Goal: Information Seeking & Learning: Learn about a topic

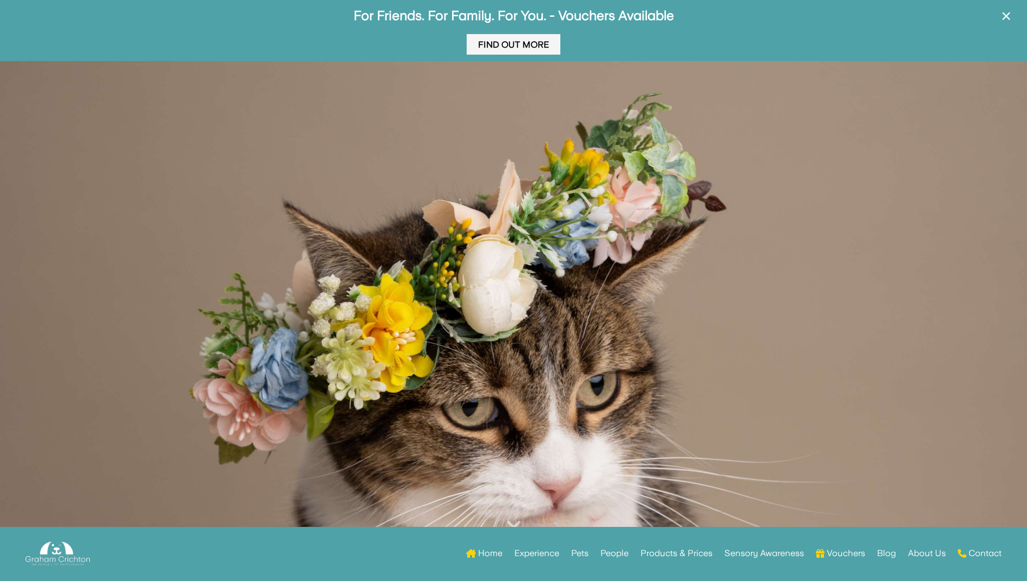
click at [513, 42] on link "Find Out More" at bounding box center [514, 44] width 94 height 21
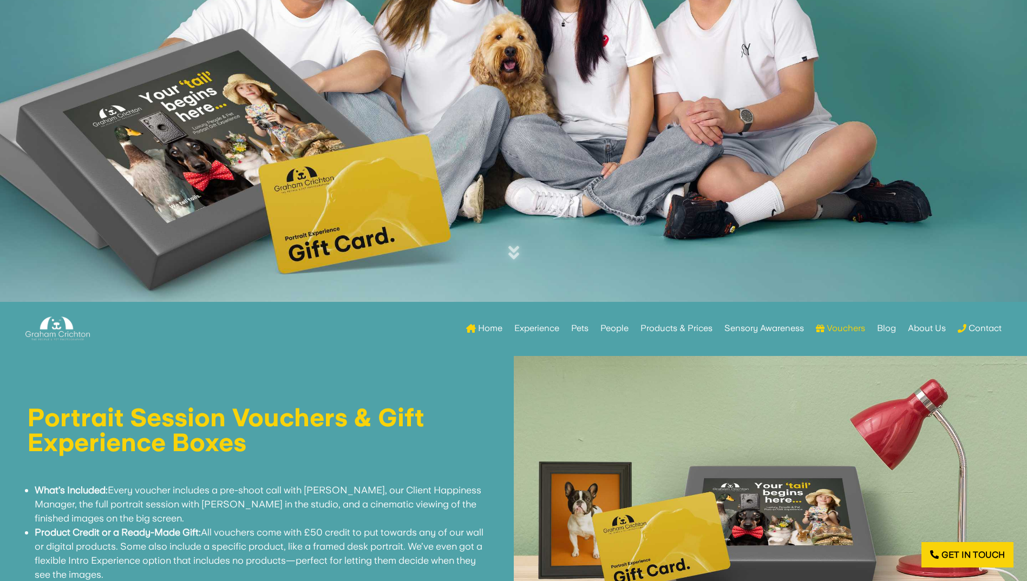
scroll to position [433, 0]
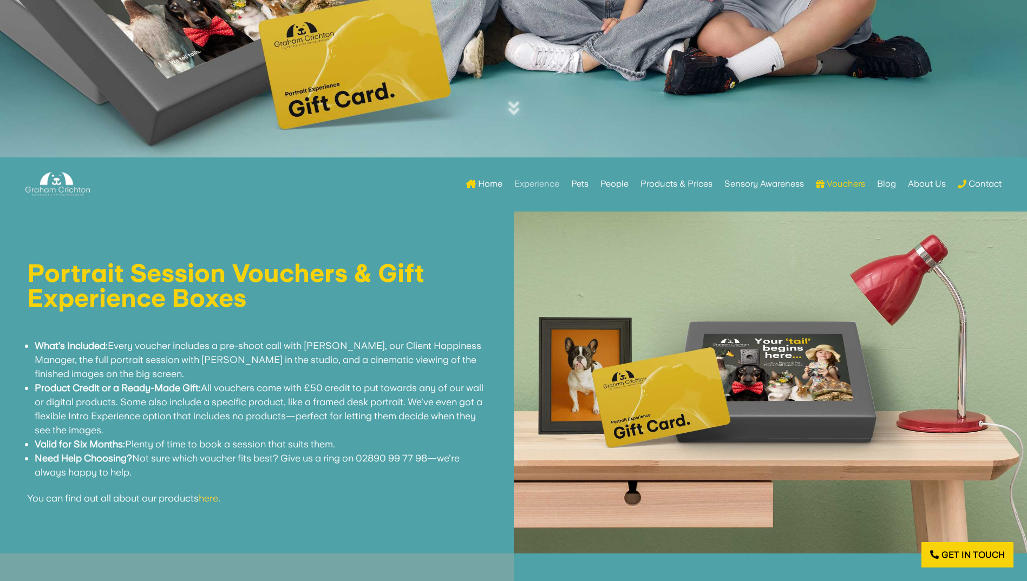
click at [547, 182] on link "Experience" at bounding box center [536, 184] width 45 height 42
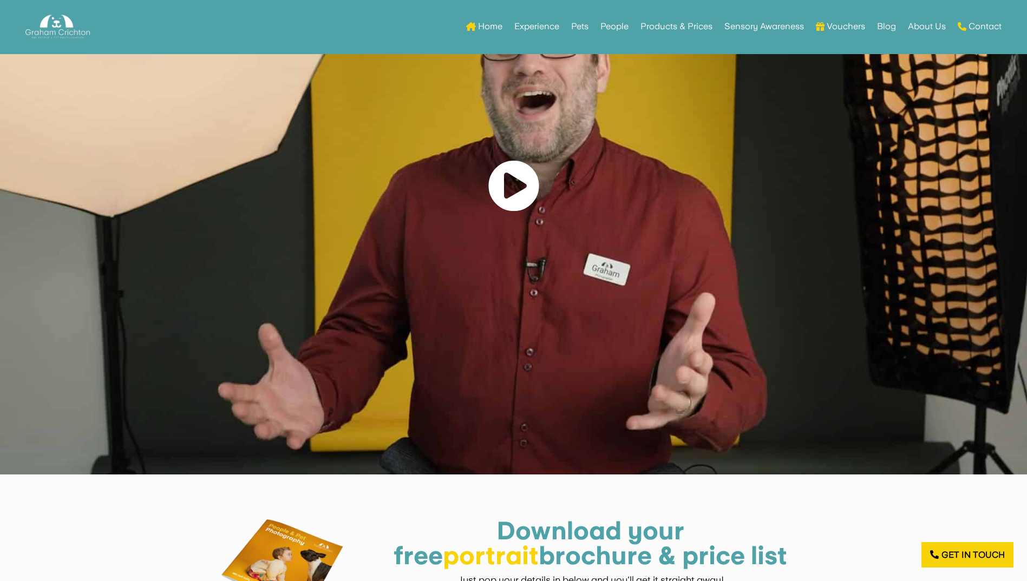
scroll to position [866, 0]
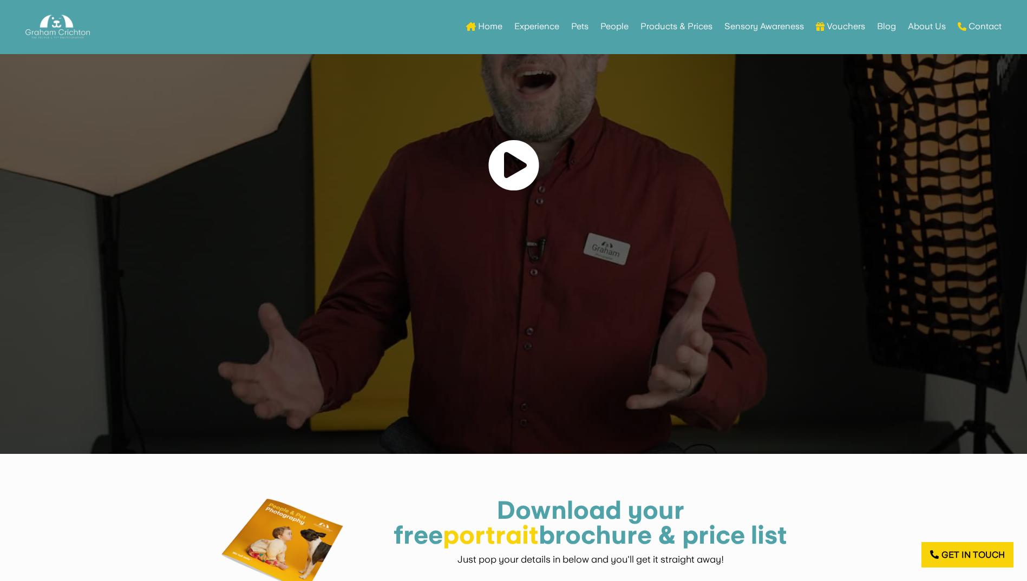
click at [516, 160] on link at bounding box center [514, 165] width 52 height 53
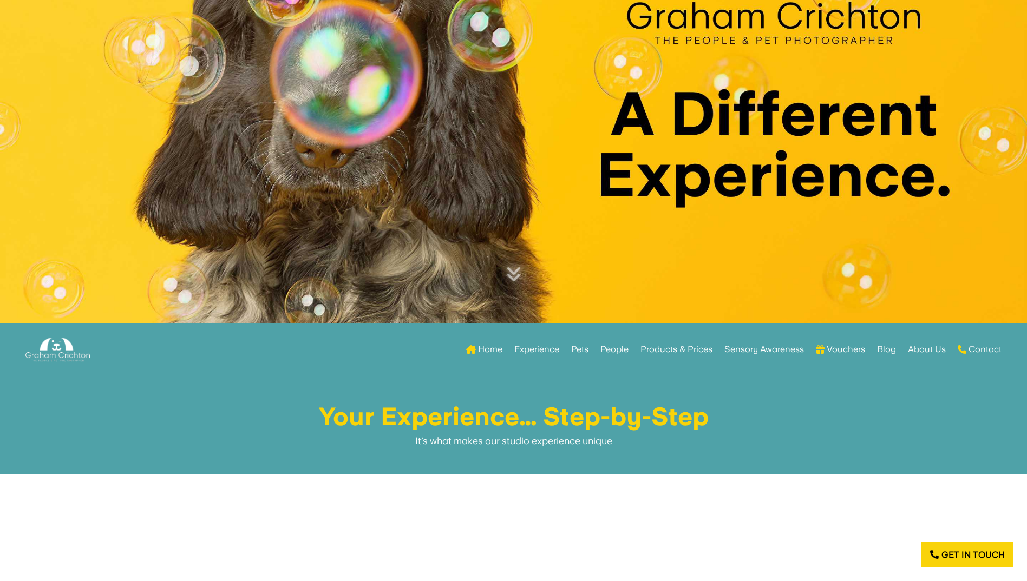
scroll to position [289, 0]
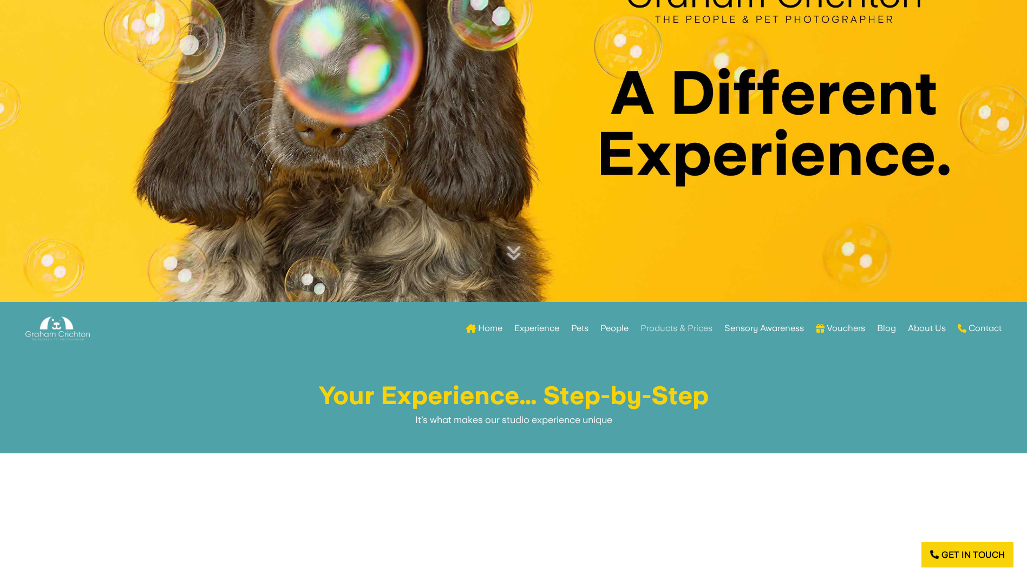
click at [689, 325] on link "Products & Prices" at bounding box center [676, 328] width 72 height 42
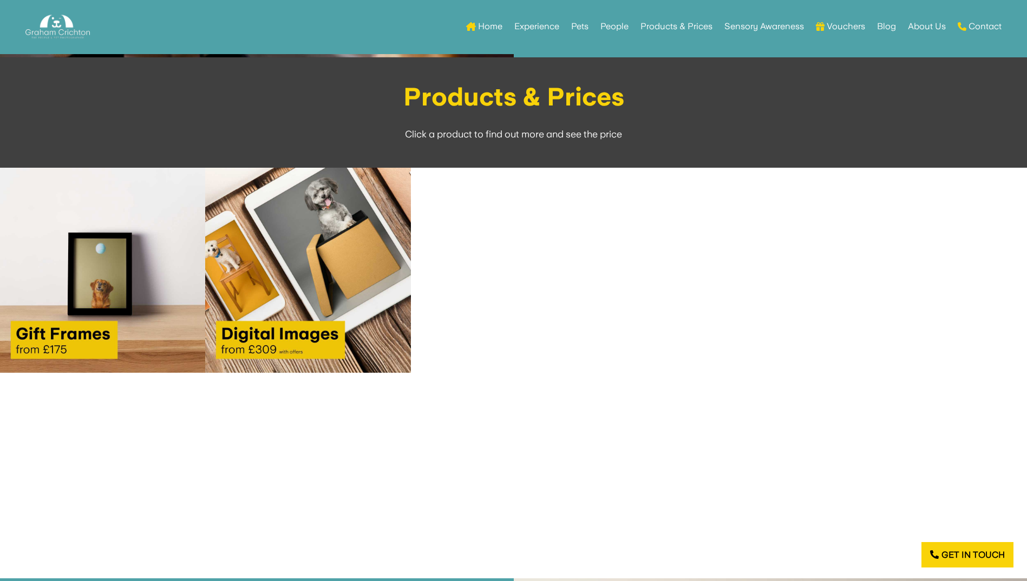
scroll to position [1732, 0]
